Goal: Check status: Check status

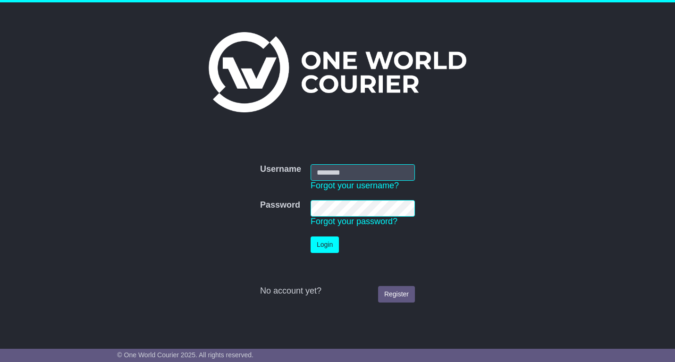
click at [308, 178] on td "Username Forgot your username?" at bounding box center [363, 178] width 114 height 36
click at [333, 171] on input "Username" at bounding box center [363, 172] width 104 height 17
type input "**********"
click at [321, 246] on button "Login" at bounding box center [325, 245] width 28 height 17
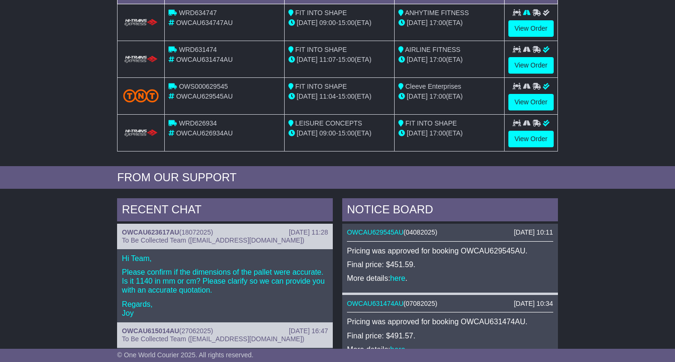
click at [403, 286] on div "14 Aug 2025 10:11 OWCAU629545AU ( 04082025 ) Pricing was approved for booking O…" at bounding box center [450, 259] width 216 height 71
click at [403, 281] on link "here" at bounding box center [398, 278] width 15 height 8
click at [55, 69] on div "Loading... No bookings found Carrier OWC / Carrier # Pickup Delivery Status WRD…" at bounding box center [337, 70] width 675 height 193
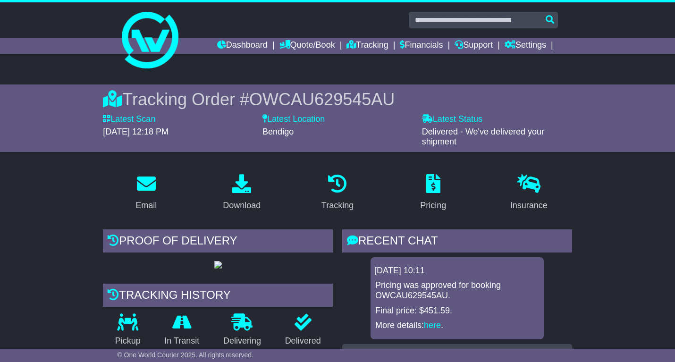
scroll to position [0, 0]
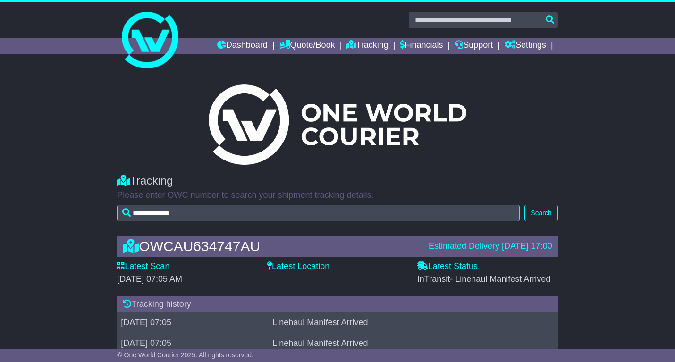
click at [353, 246] on div "OWCAU634747AU" at bounding box center [271, 247] width 306 height 16
click at [390, 171] on div "**********" at bounding box center [337, 195] width 450 height 61
click at [251, 43] on link "Dashboard" at bounding box center [242, 46] width 51 height 16
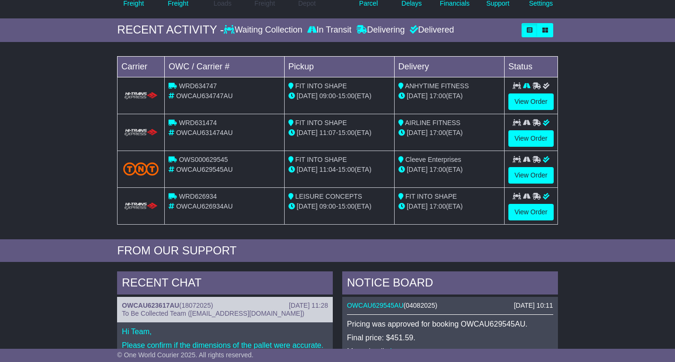
scroll to position [131, 0]
click at [533, 136] on link "View Order" at bounding box center [531, 139] width 45 height 17
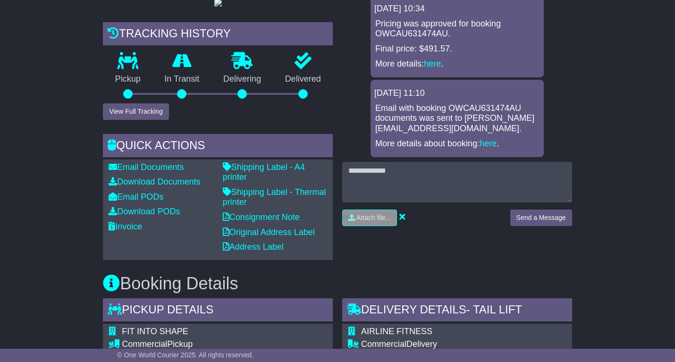
scroll to position [265, 0]
